Goal: Transaction & Acquisition: Purchase product/service

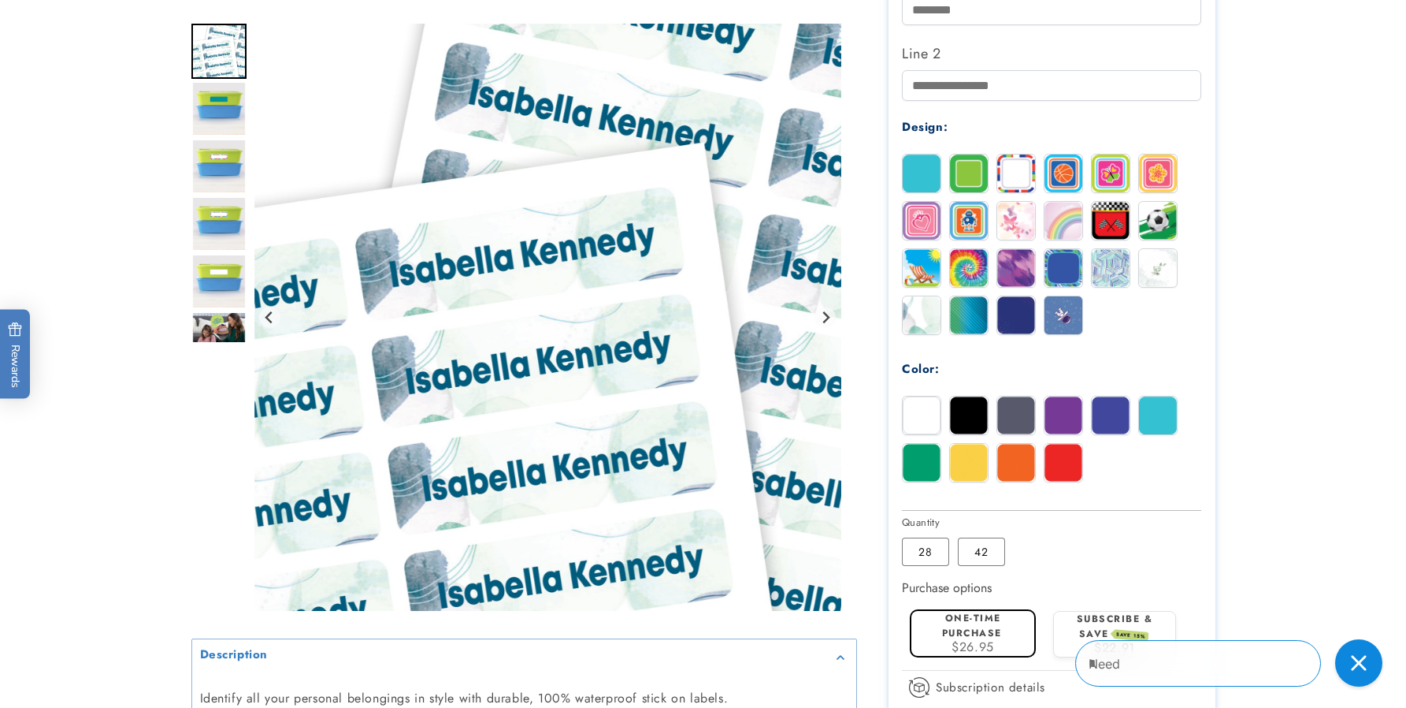
click at [1162, 416] on img at bounding box center [1158, 415] width 38 height 38
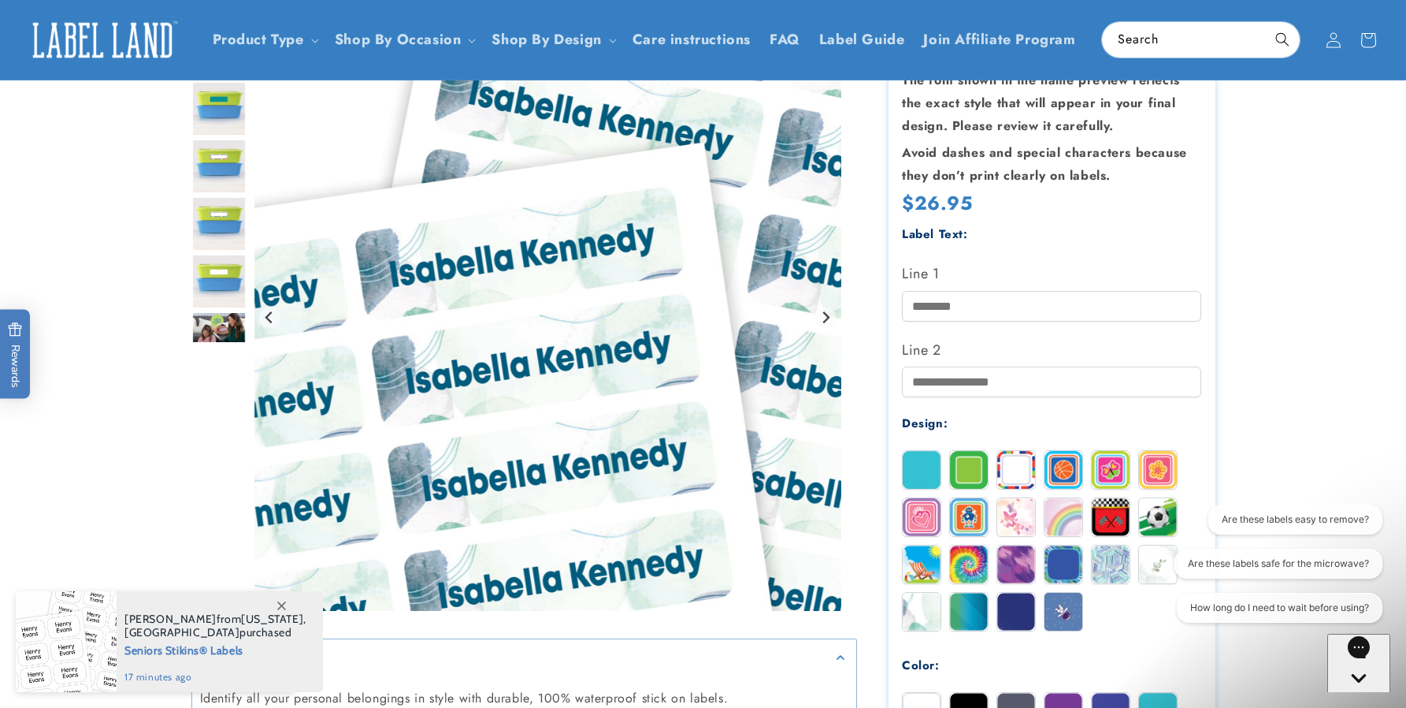
scroll to position [158, 0]
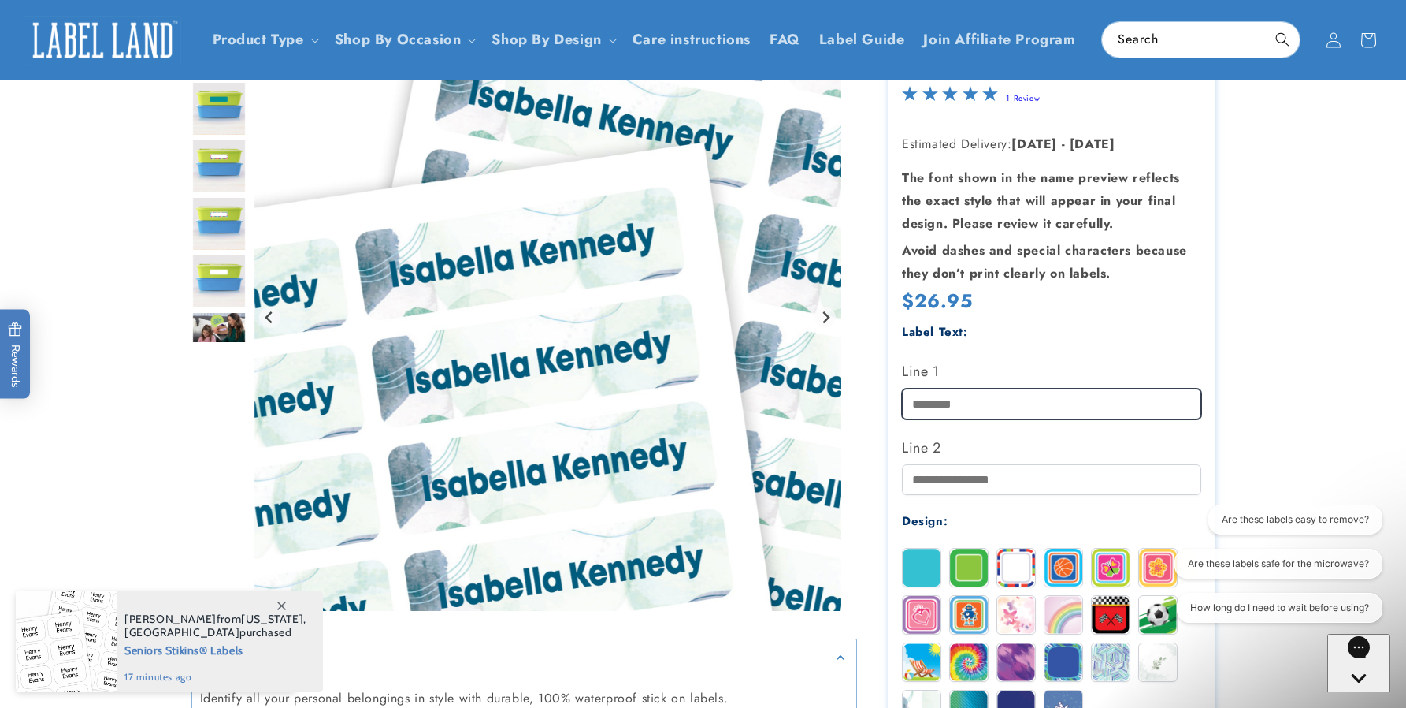
click at [944, 402] on input "Line 1" at bounding box center [1051, 403] width 299 height 31
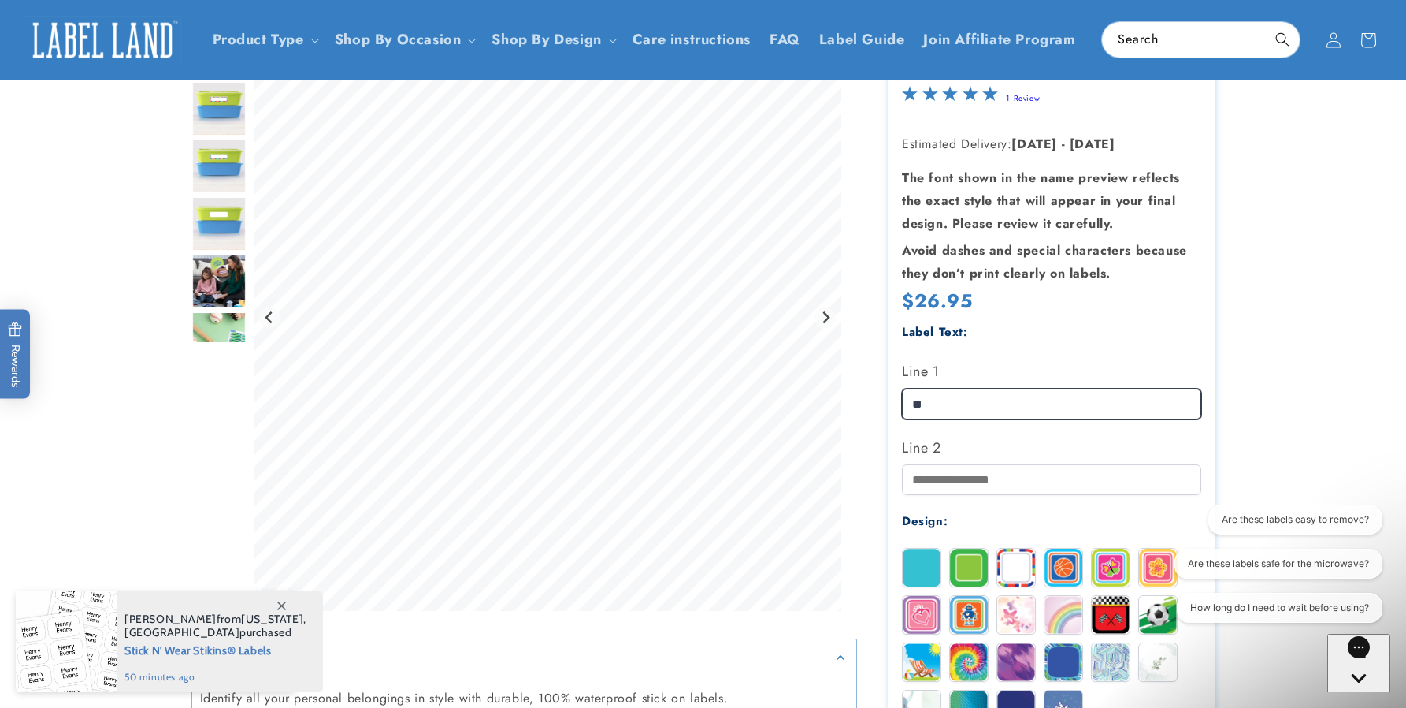
type input "*"
type input "**********"
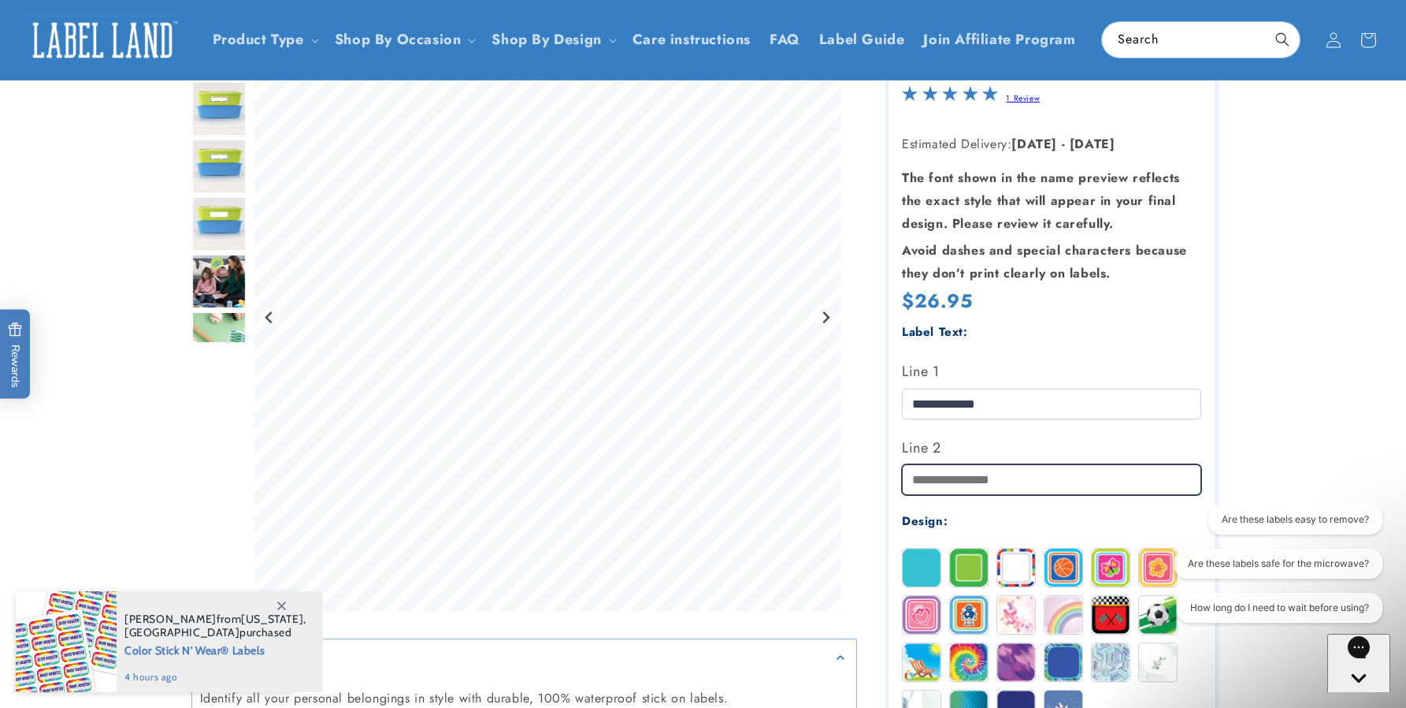
click at [931, 479] on input "Line 2" at bounding box center [1051, 479] width 299 height 31
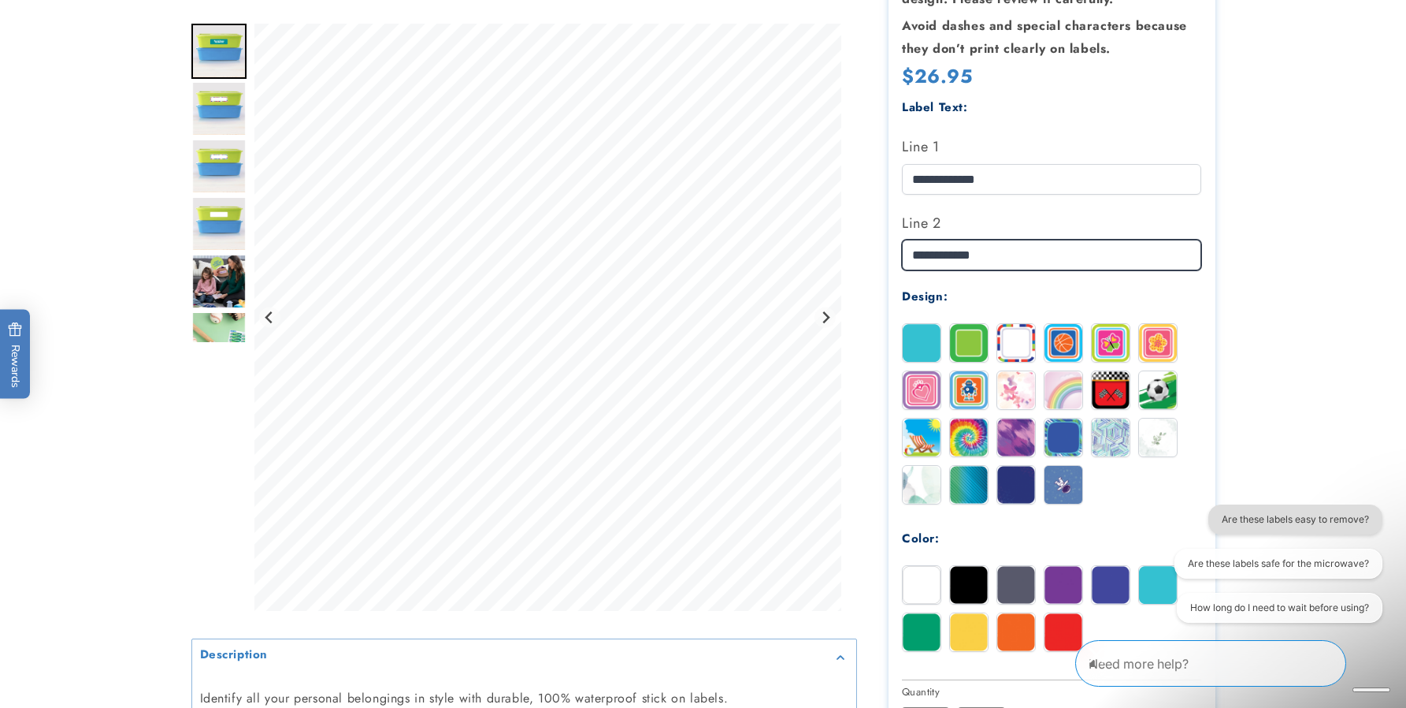
scroll to position [394, 0]
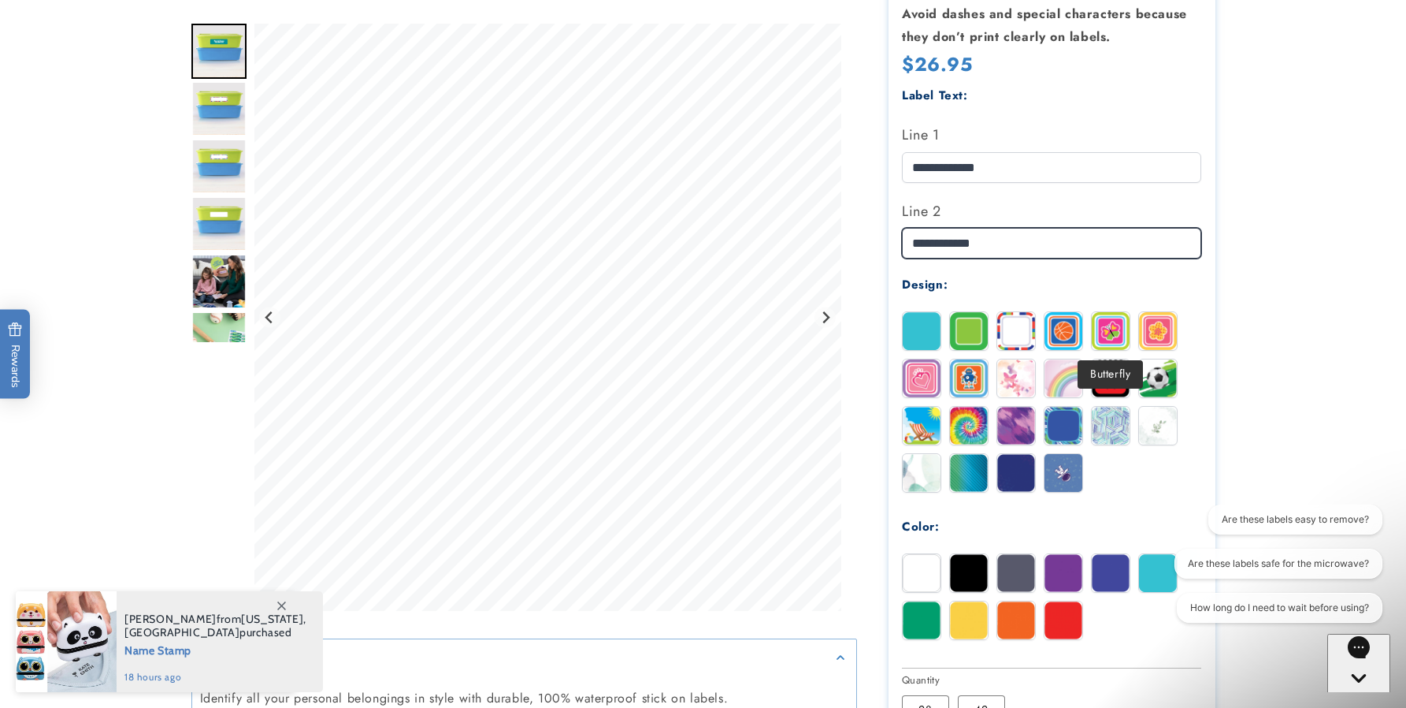
type input "**********"
click at [1116, 334] on img at bounding box center [1111, 331] width 38 height 38
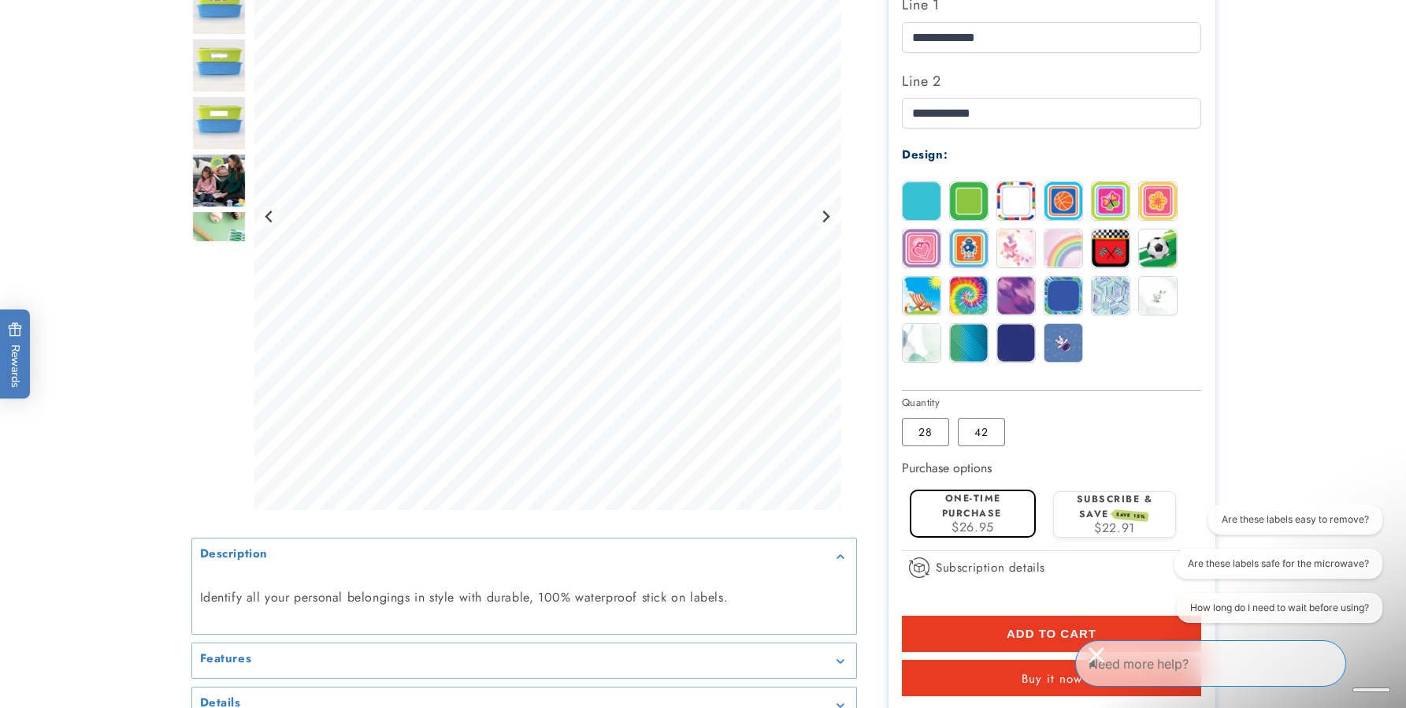
scroll to position [552, 0]
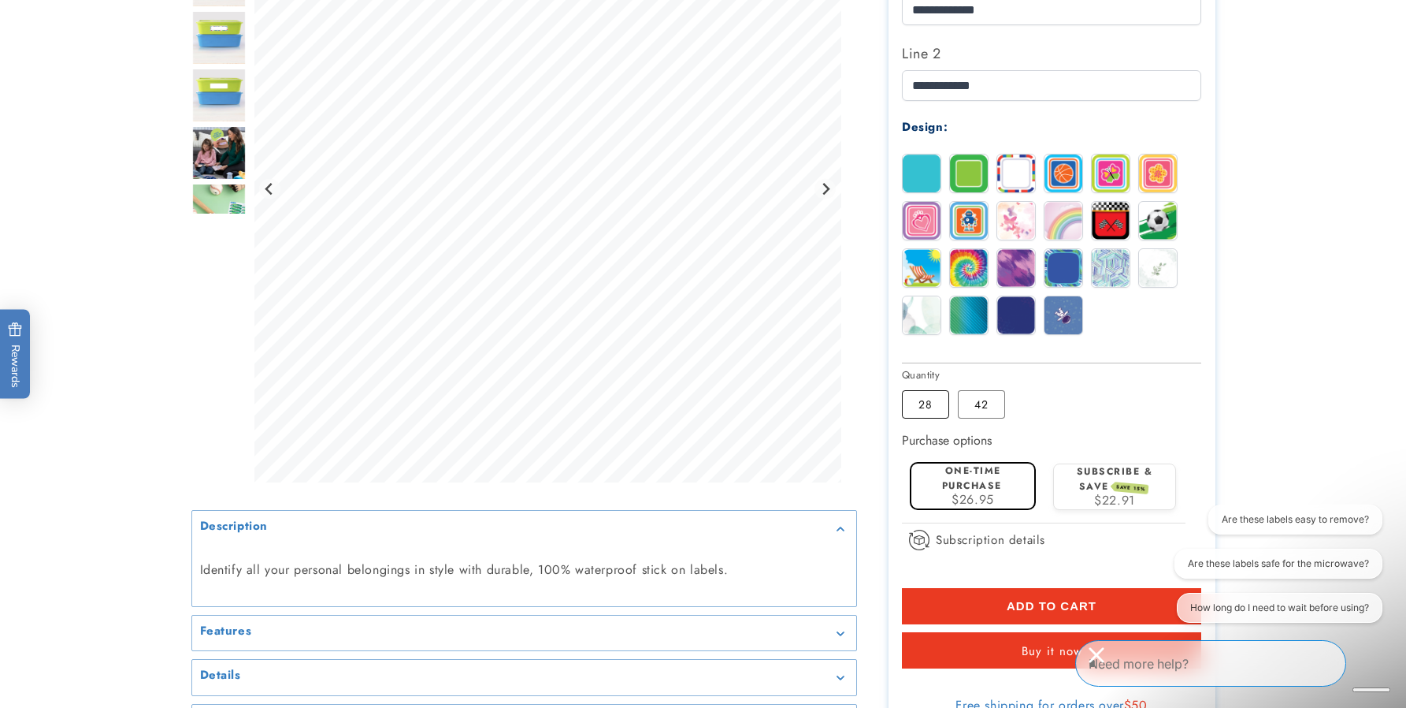
click at [925, 403] on label "28 Variant sold out or unavailable" at bounding box center [925, 404] width 47 height 28
